Goal: Obtain resource: Obtain resource

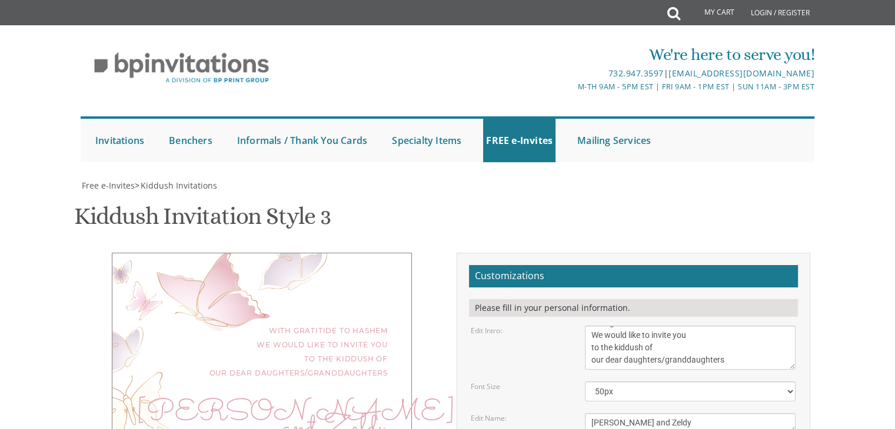
scroll to position [25, 0]
drag, startPoint x: 589, startPoint y: 309, endPoint x: 671, endPoint y: 305, distance: 82.5
type textarea "Looking Forward to seeing you! [PERSON_NAME] & Leahle [PERSON_NAME] & [PERSON_N…"
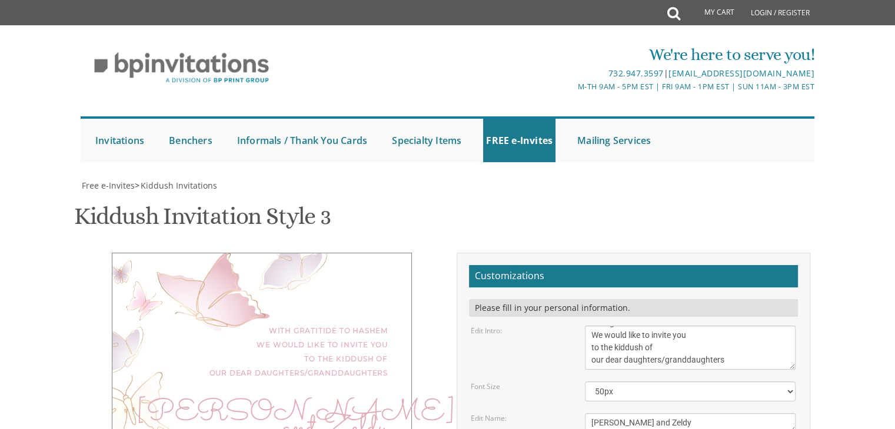
click at [645, 326] on textarea "We would like to invite you to the kiddush of our dear daughter/granddaughter" at bounding box center [690, 348] width 211 height 44
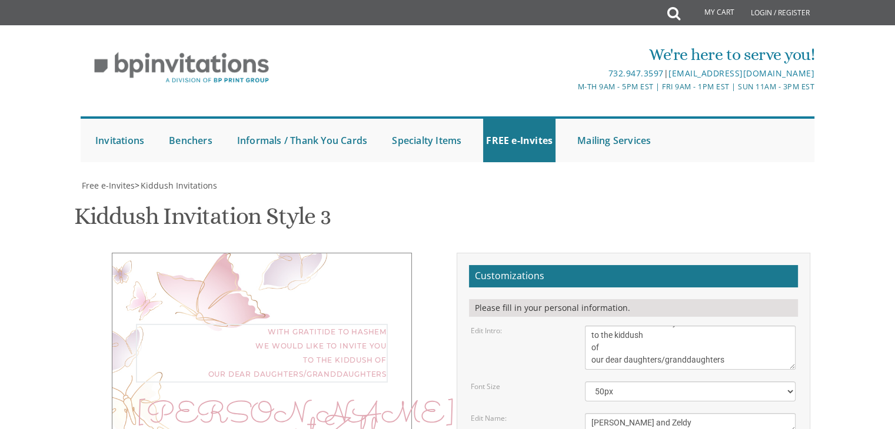
click at [590, 326] on textarea "We would like to invite you to the kiddush of our dear daughter/granddaughter" at bounding box center [690, 348] width 211 height 44
click at [602, 326] on textarea "We would like to invite you to the kiddush of our dear daughter/granddaughter" at bounding box center [690, 348] width 211 height 44
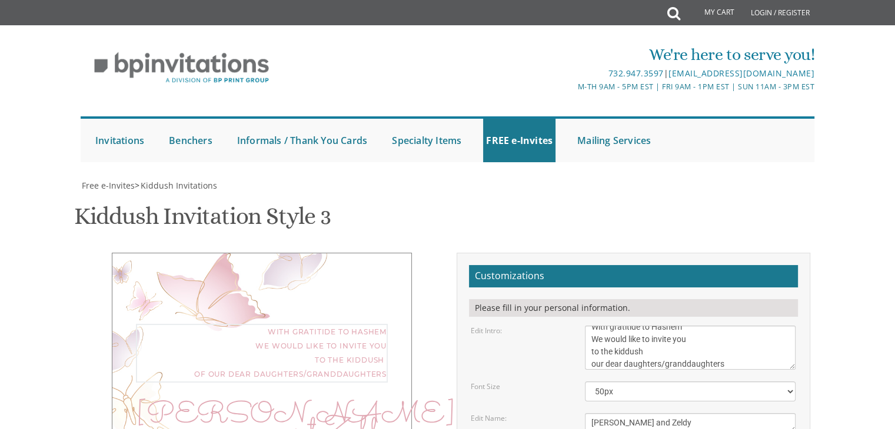
click at [647, 326] on textarea "We would like to invite you to the kiddush of our dear daughter/granddaughter" at bounding box center [690, 348] width 211 height 44
type textarea "With gratitide to Hashem We would like to invite you to the kiddush of our dear…"
click at [658, 414] on textarea "Nechama" at bounding box center [690, 423] width 211 height 19
